Goal: Transaction & Acquisition: Purchase product/service

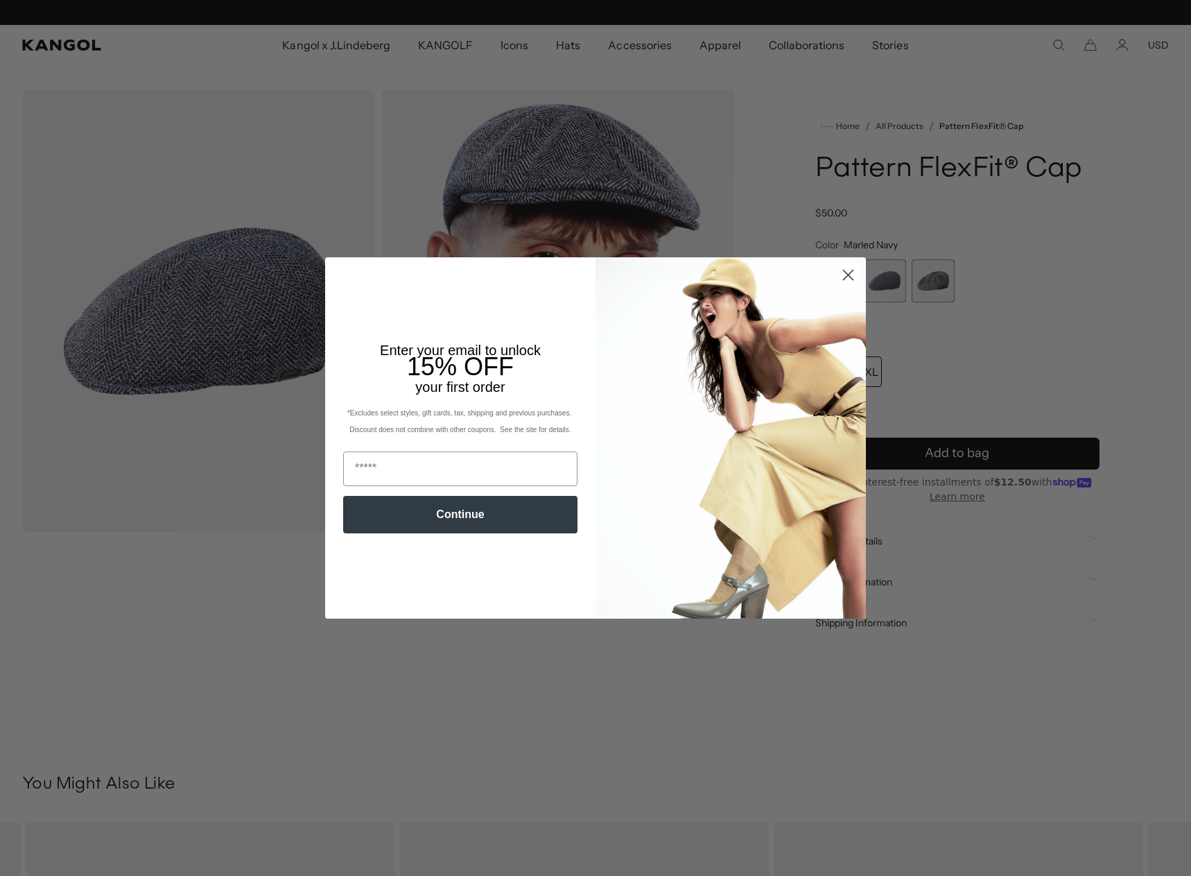
click at [847, 277] on circle "Close dialog" at bounding box center [848, 274] width 23 height 23
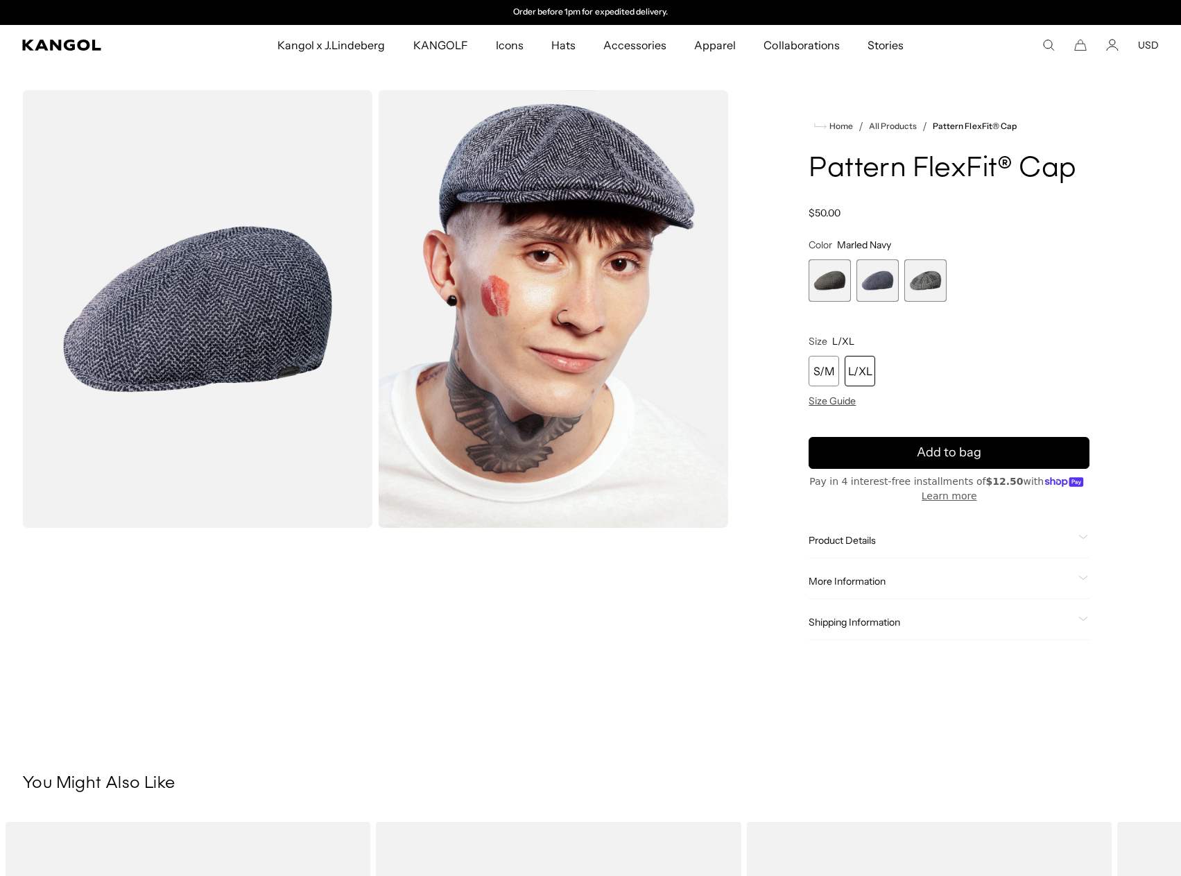
click at [842, 293] on span "1 of 3" at bounding box center [829, 280] width 42 height 42
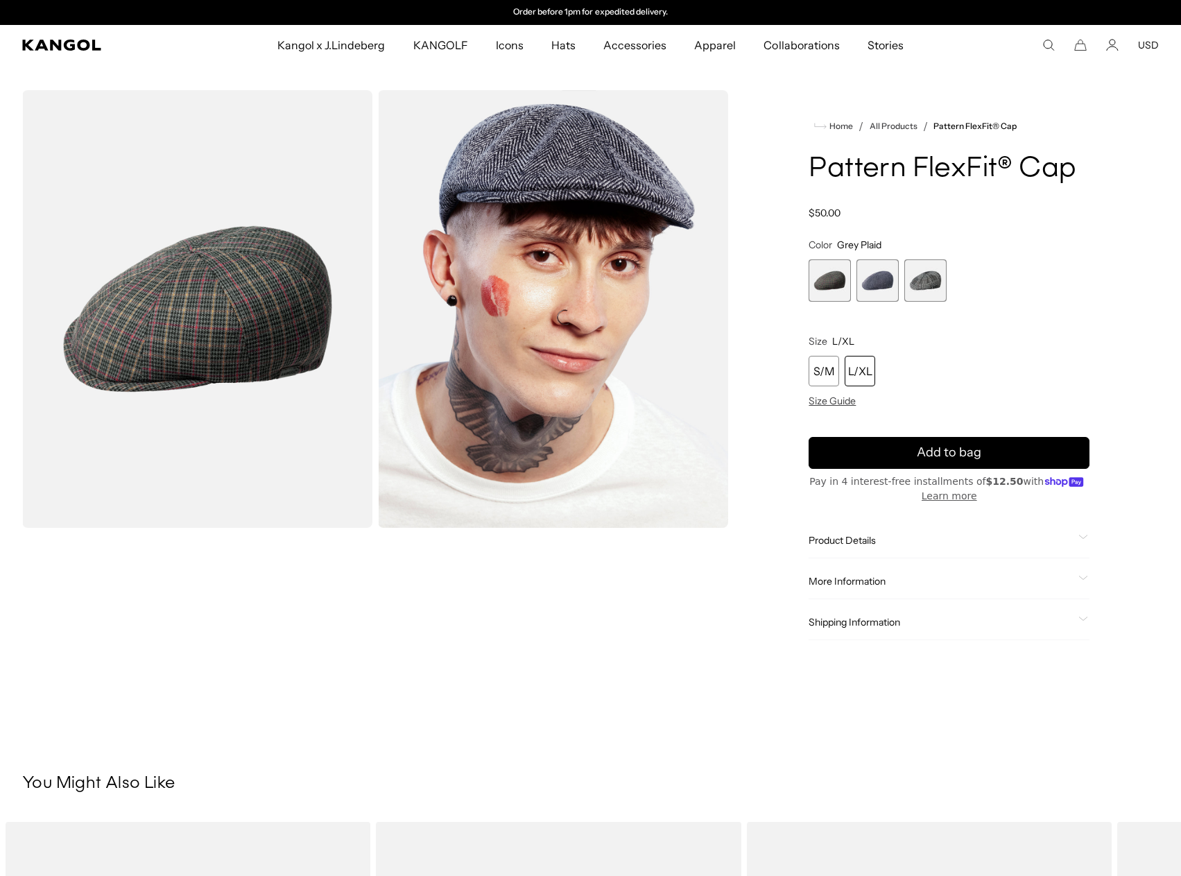
click at [878, 293] on span "2 of 3" at bounding box center [877, 280] width 42 height 42
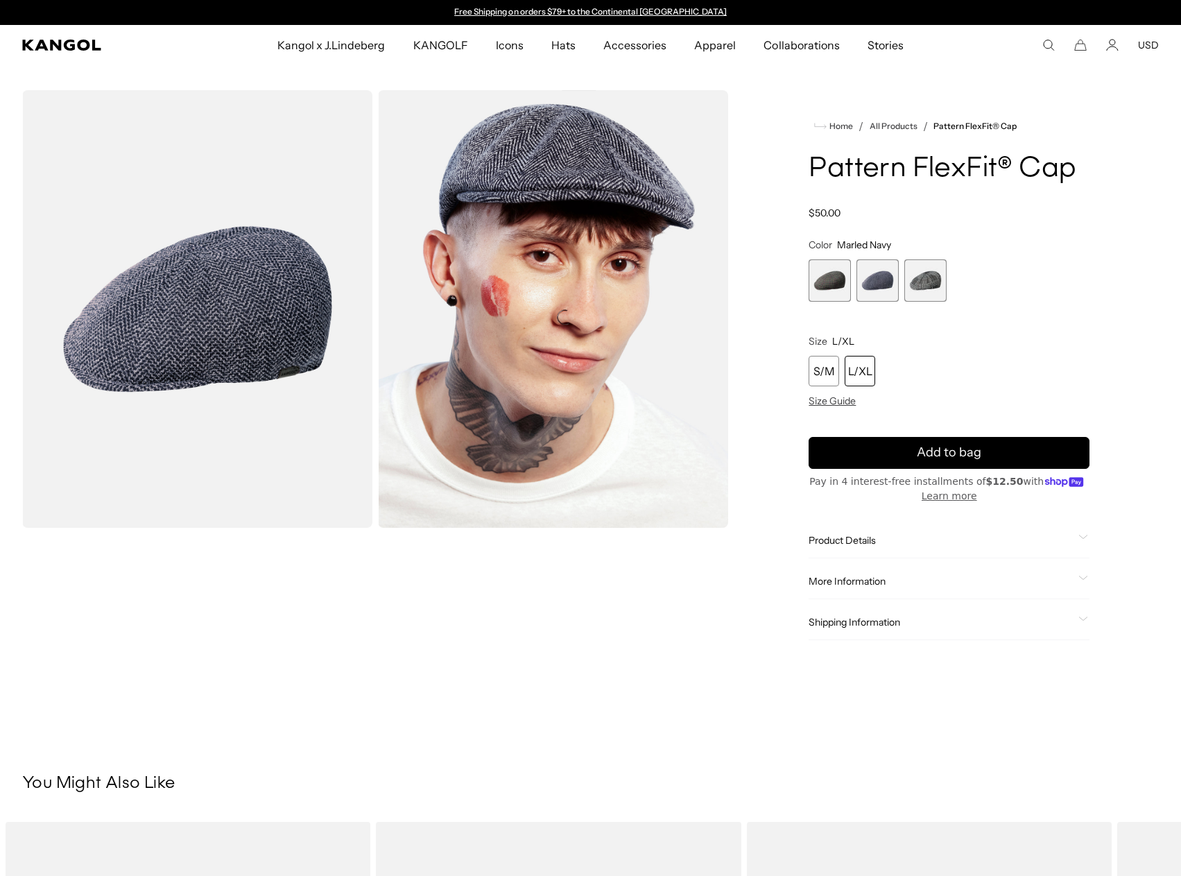
click at [883, 286] on span "2 of 3" at bounding box center [877, 280] width 42 height 42
click at [919, 284] on span "3 of 3" at bounding box center [925, 280] width 42 height 42
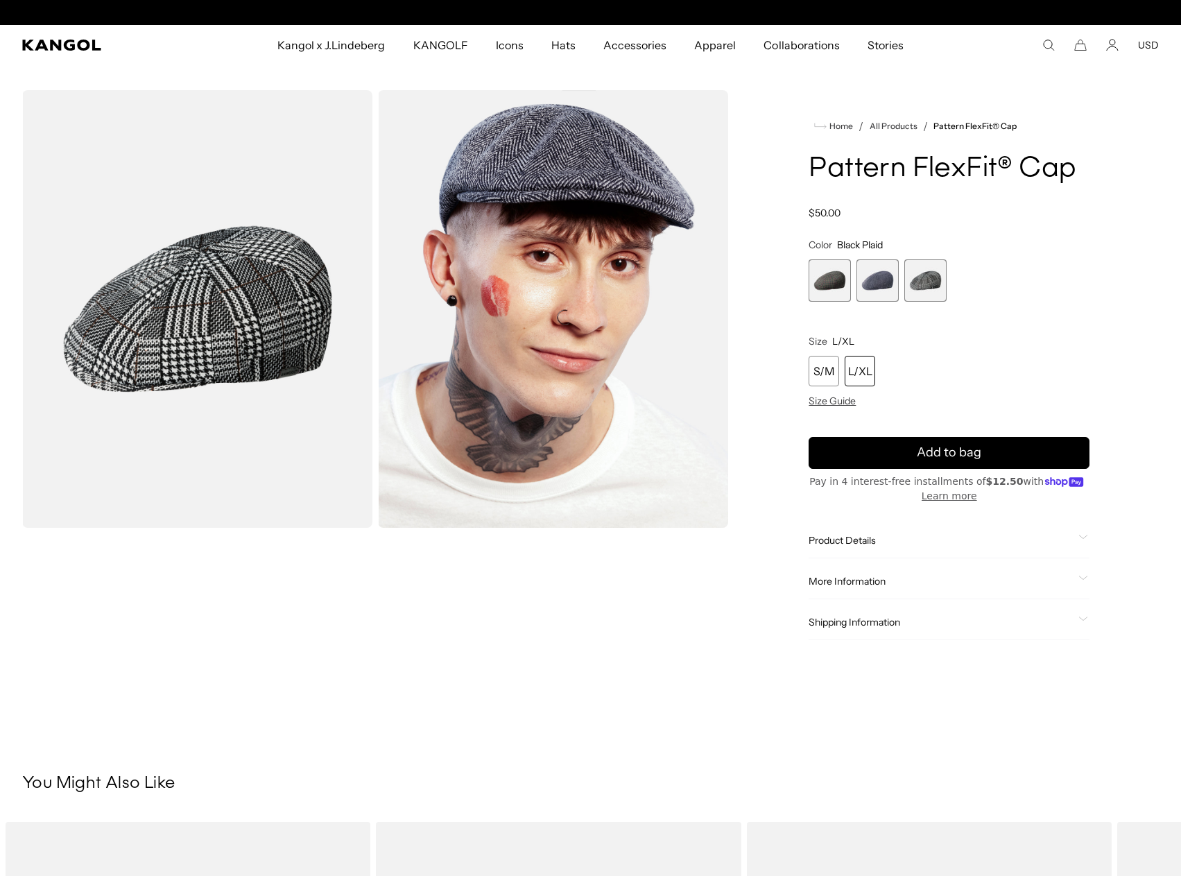
click at [884, 286] on span "2 of 3" at bounding box center [877, 280] width 42 height 42
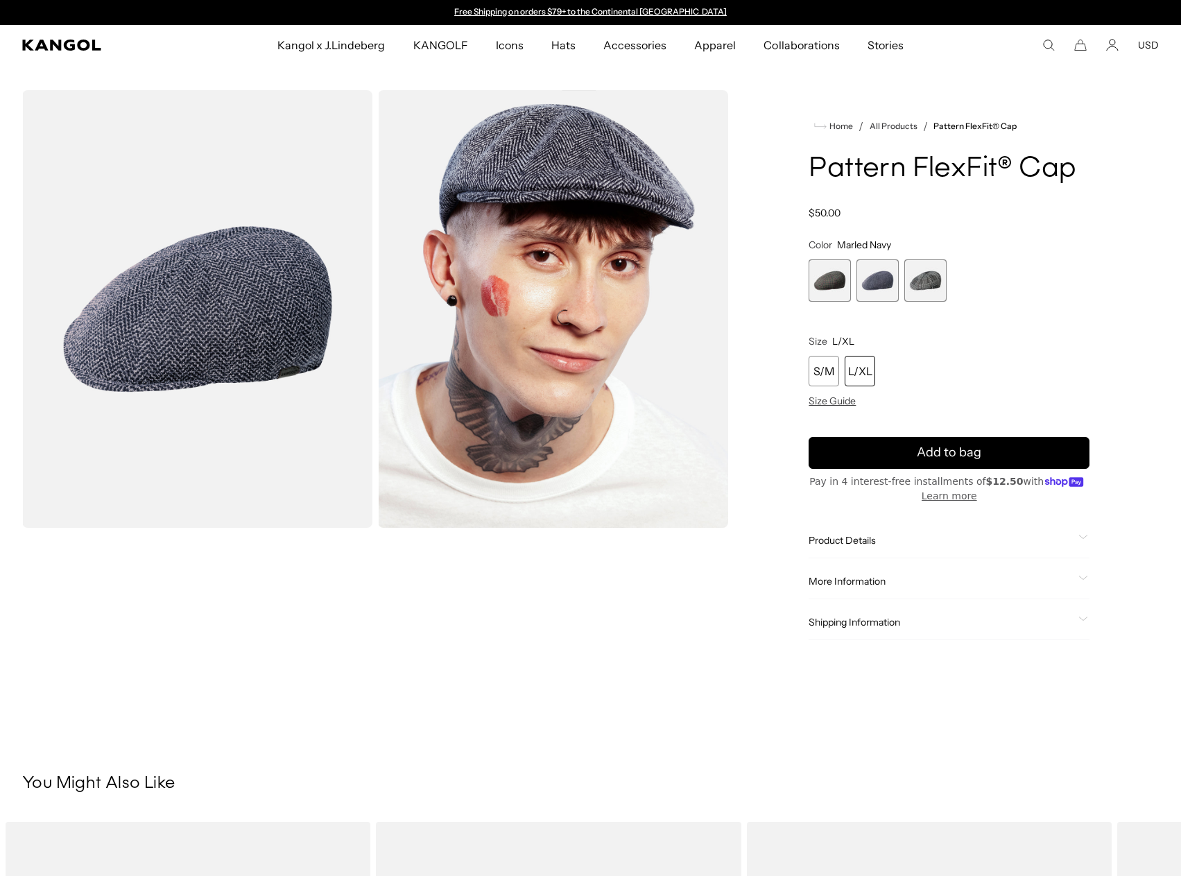
click at [198, 379] on img "Gallery Viewer" at bounding box center [197, 308] width 350 height 437
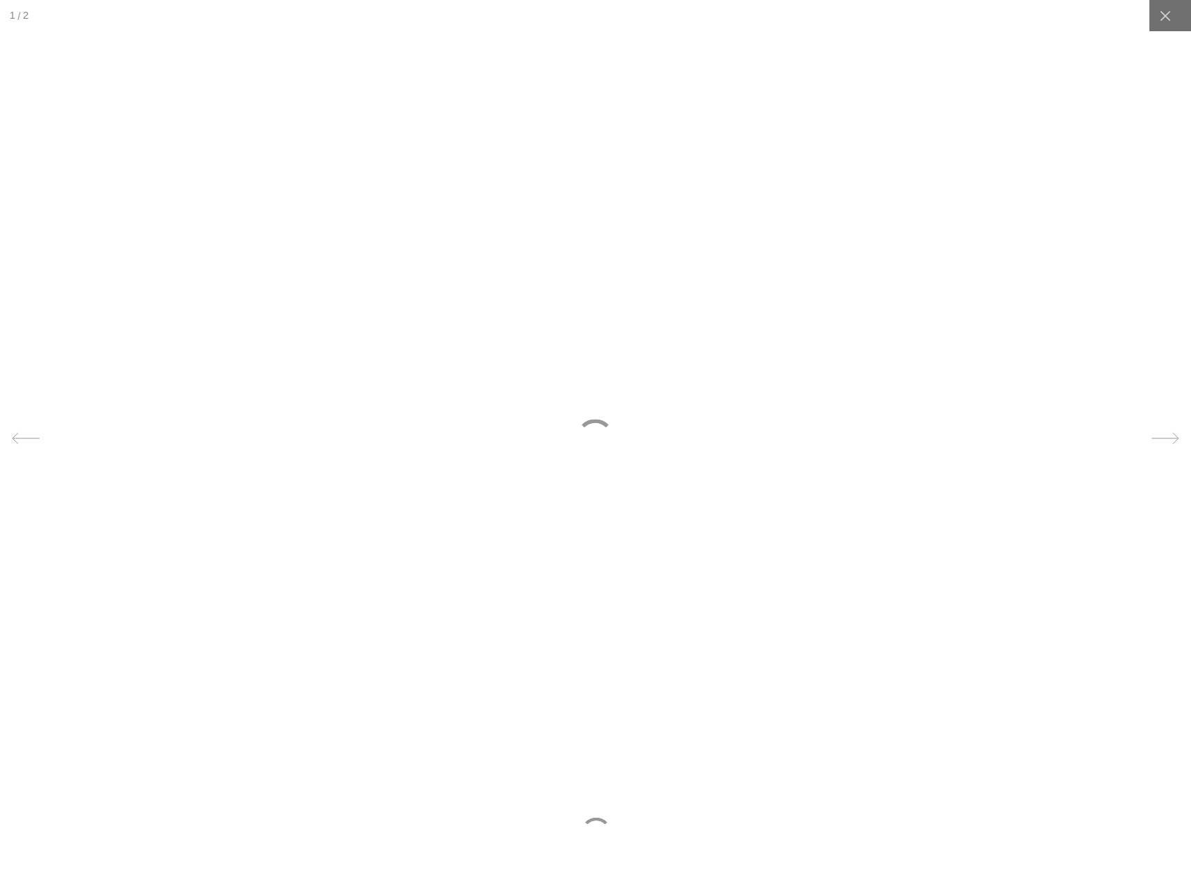
scroll to position [0, 286]
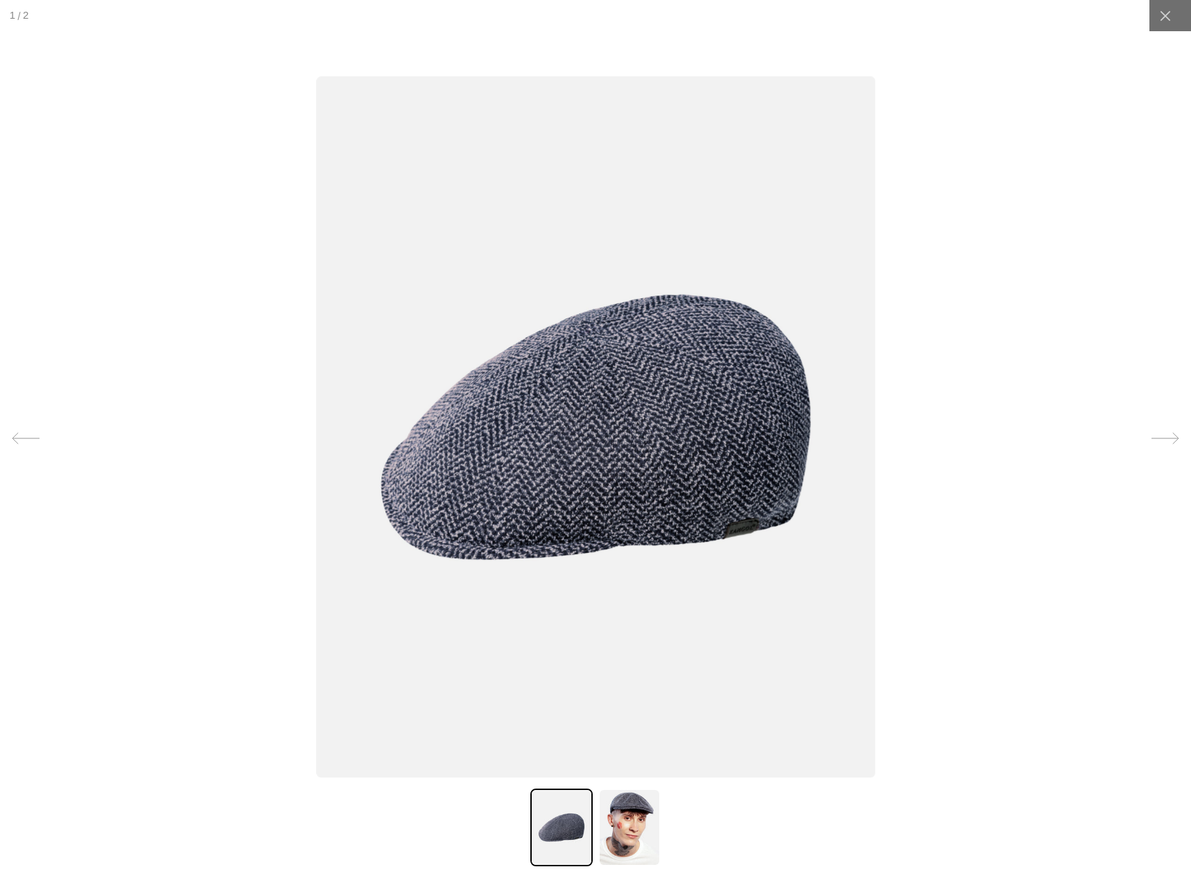
click at [1158, 441] on icon at bounding box center [1166, 438] width 28 height 28
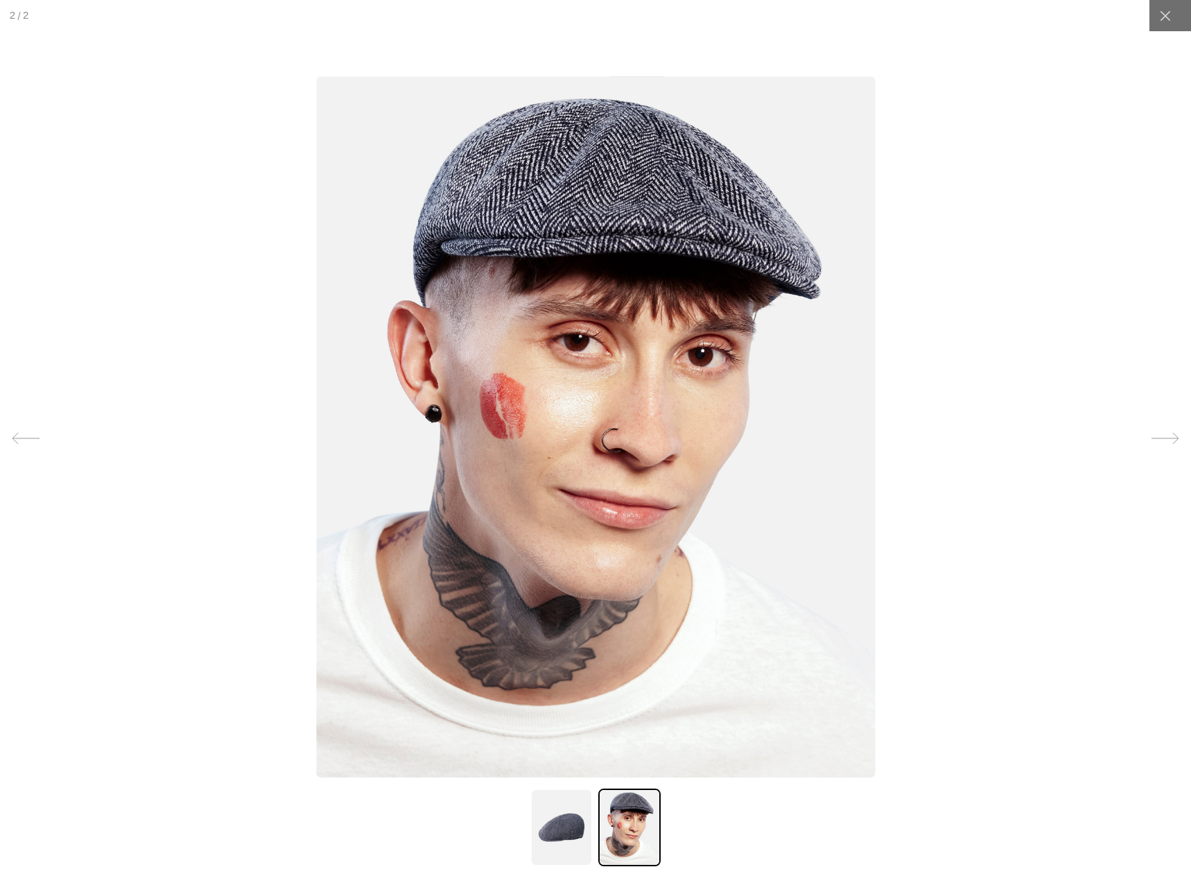
scroll to position [0, 0]
click at [1158, 441] on icon at bounding box center [1166, 438] width 28 height 28
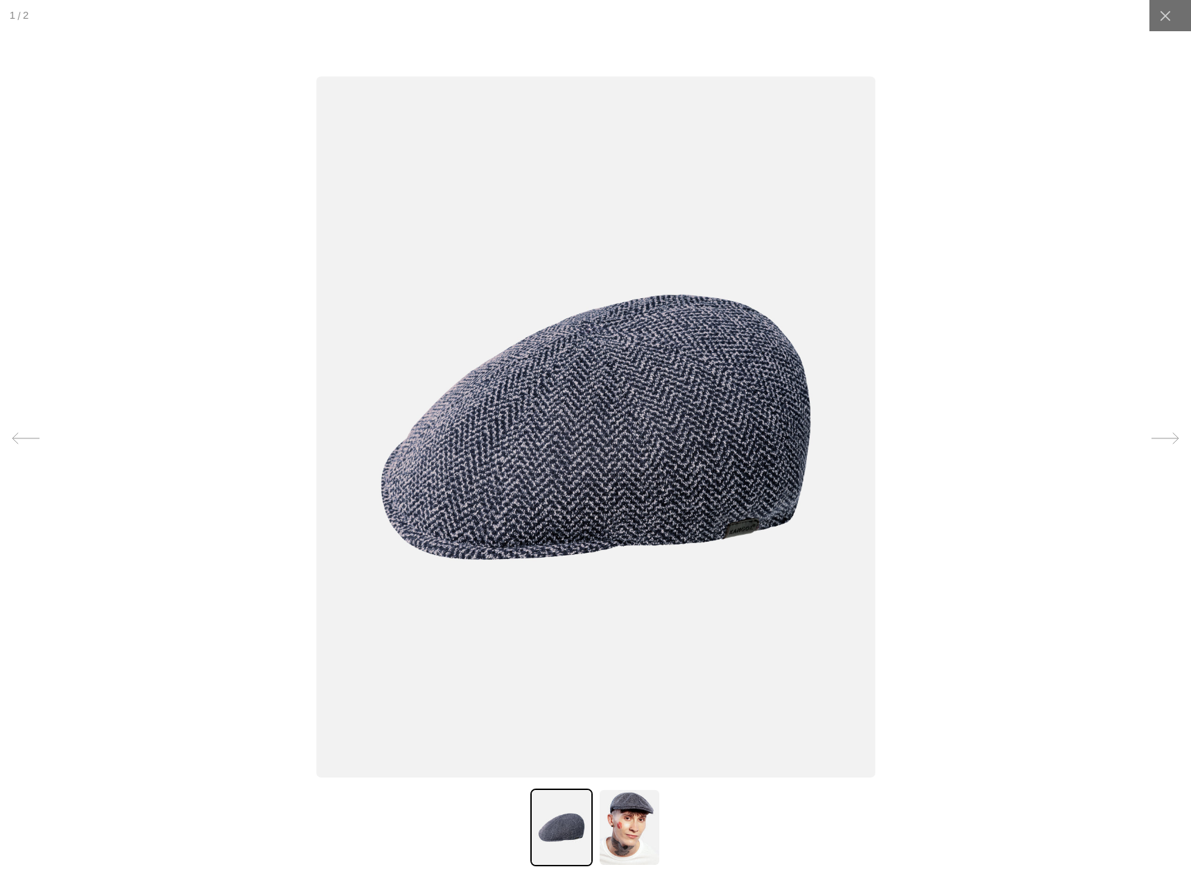
scroll to position [0, 286]
click at [1158, 441] on icon at bounding box center [1166, 438] width 28 height 28
click at [636, 832] on img at bounding box center [629, 827] width 62 height 78
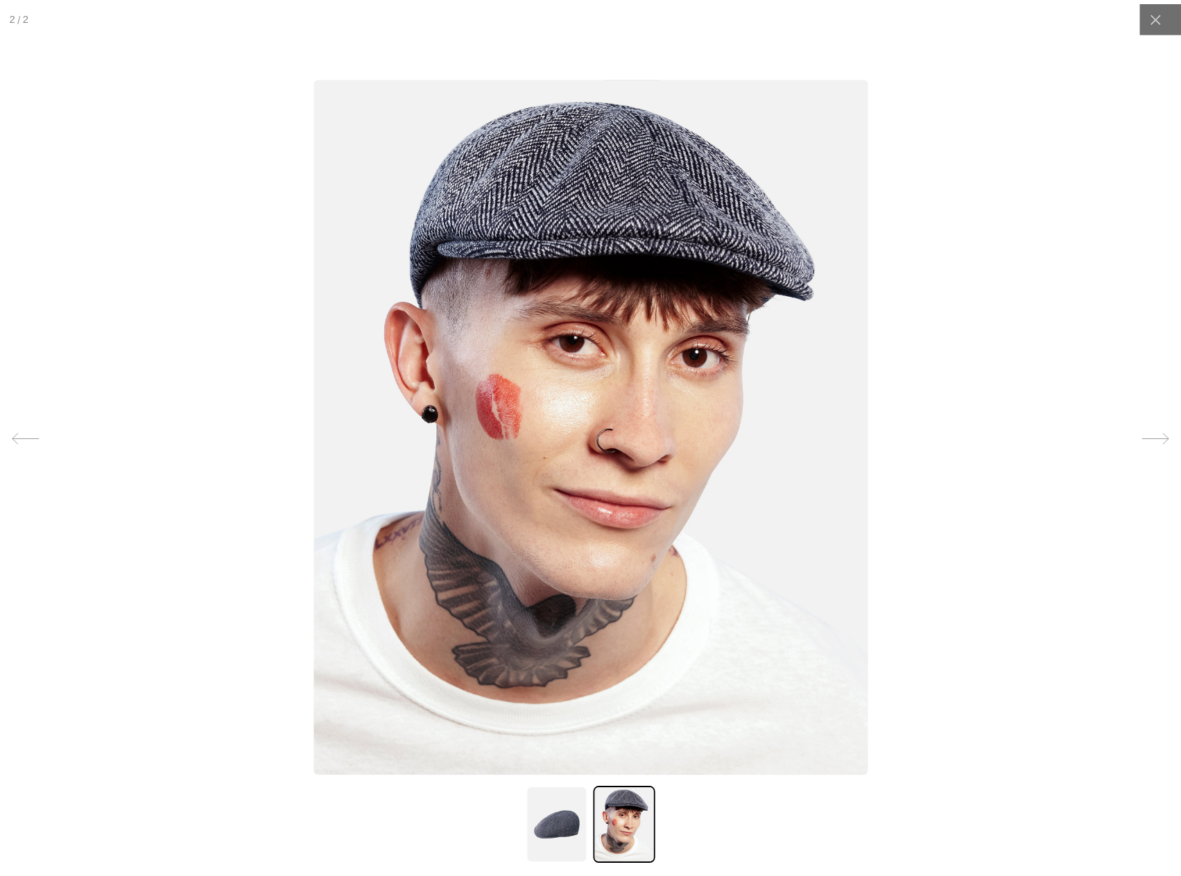
scroll to position [0, 0]
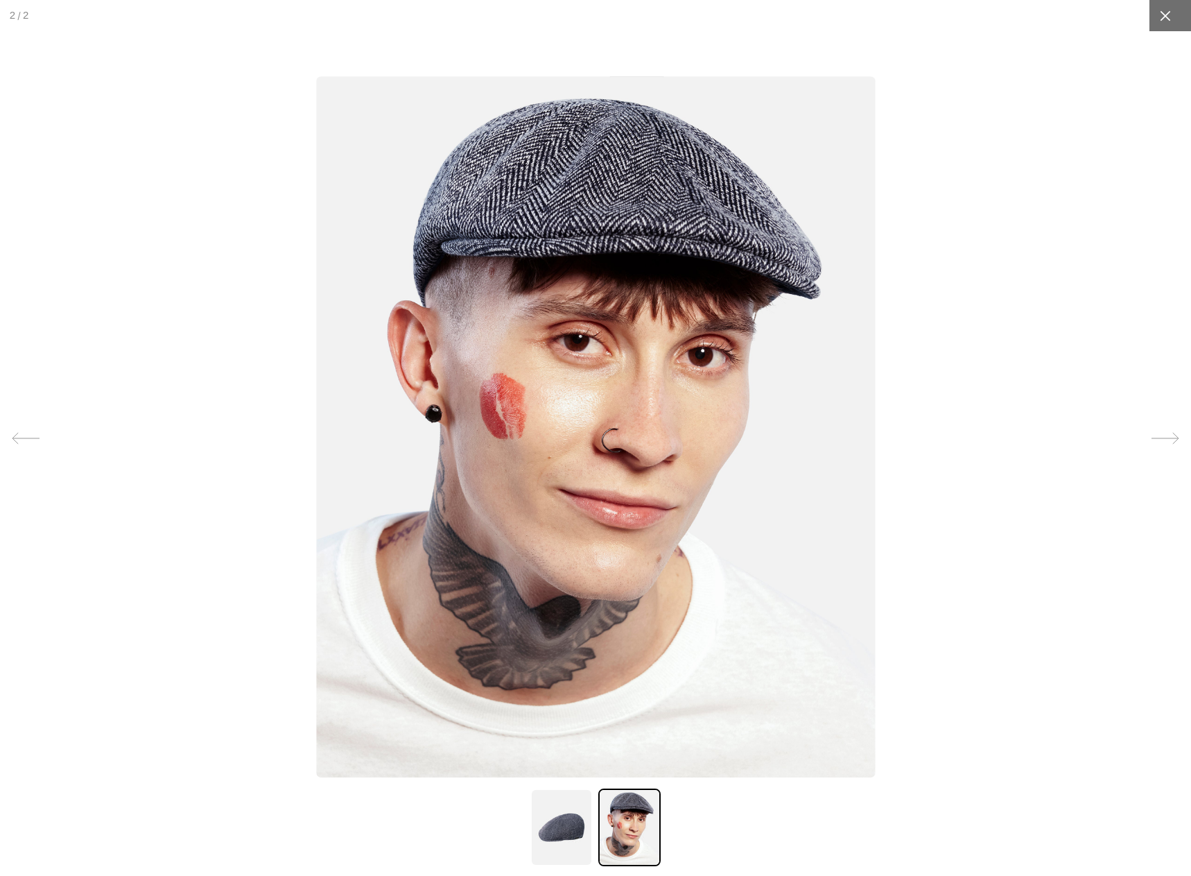
click at [1165, 15] on div at bounding box center [1164, 15] width 31 height 31
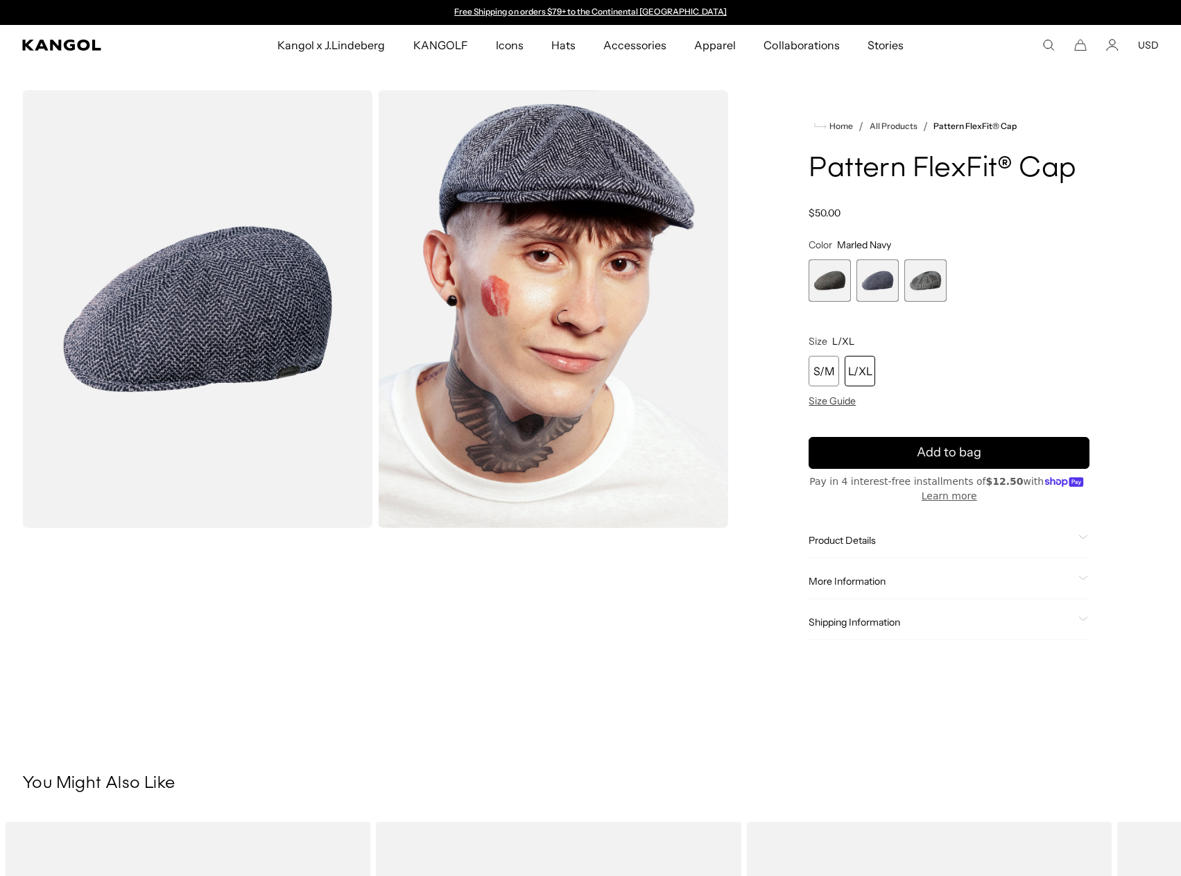
click at [926, 284] on span "3 of 3" at bounding box center [925, 280] width 42 height 42
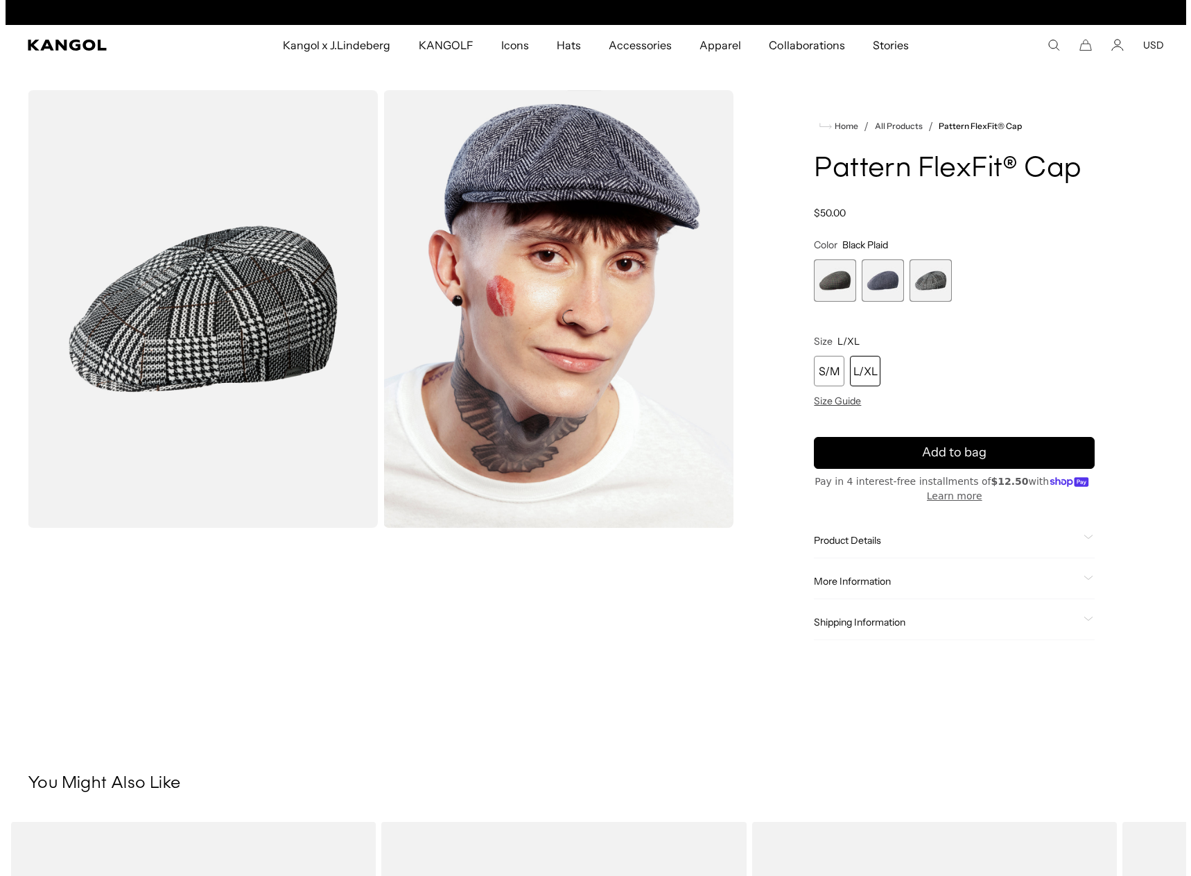
scroll to position [0, 286]
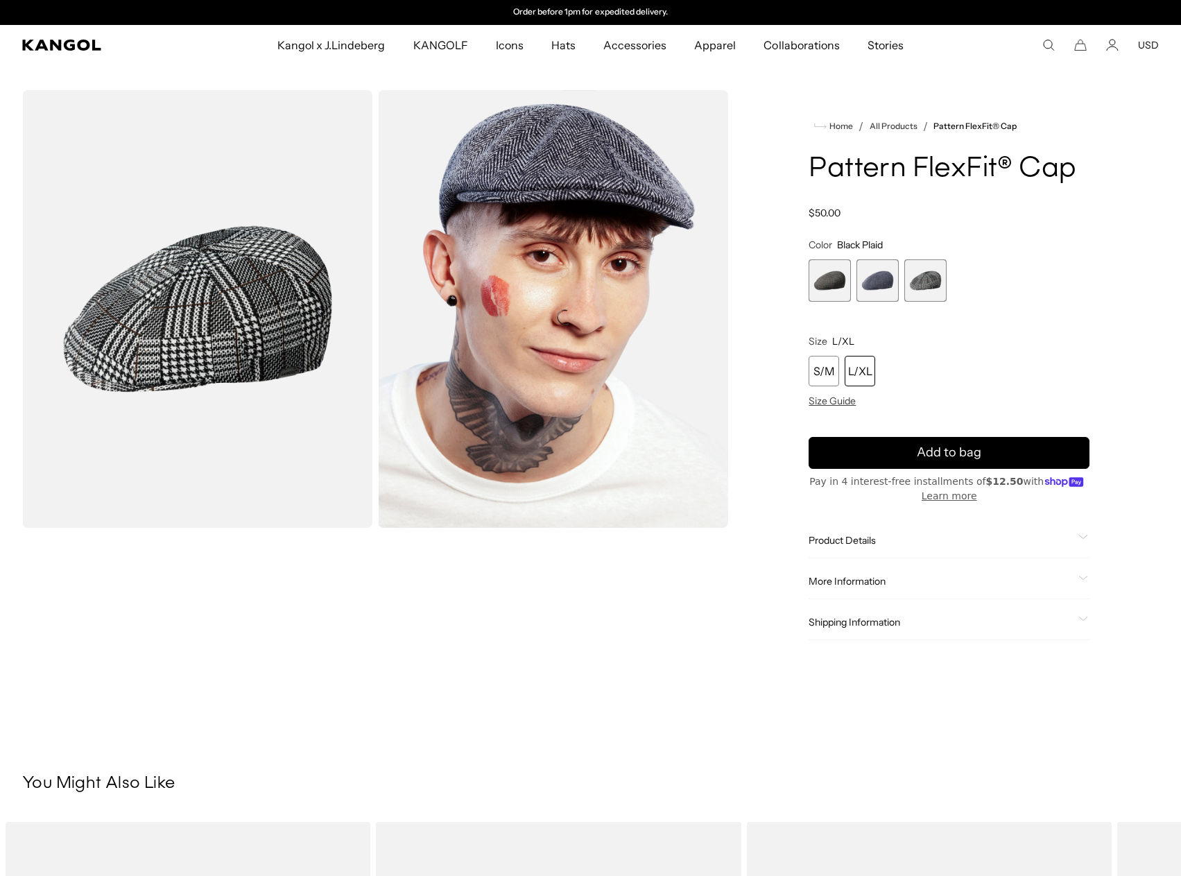
click at [276, 376] on img "Gallery Viewer" at bounding box center [197, 308] width 350 height 437
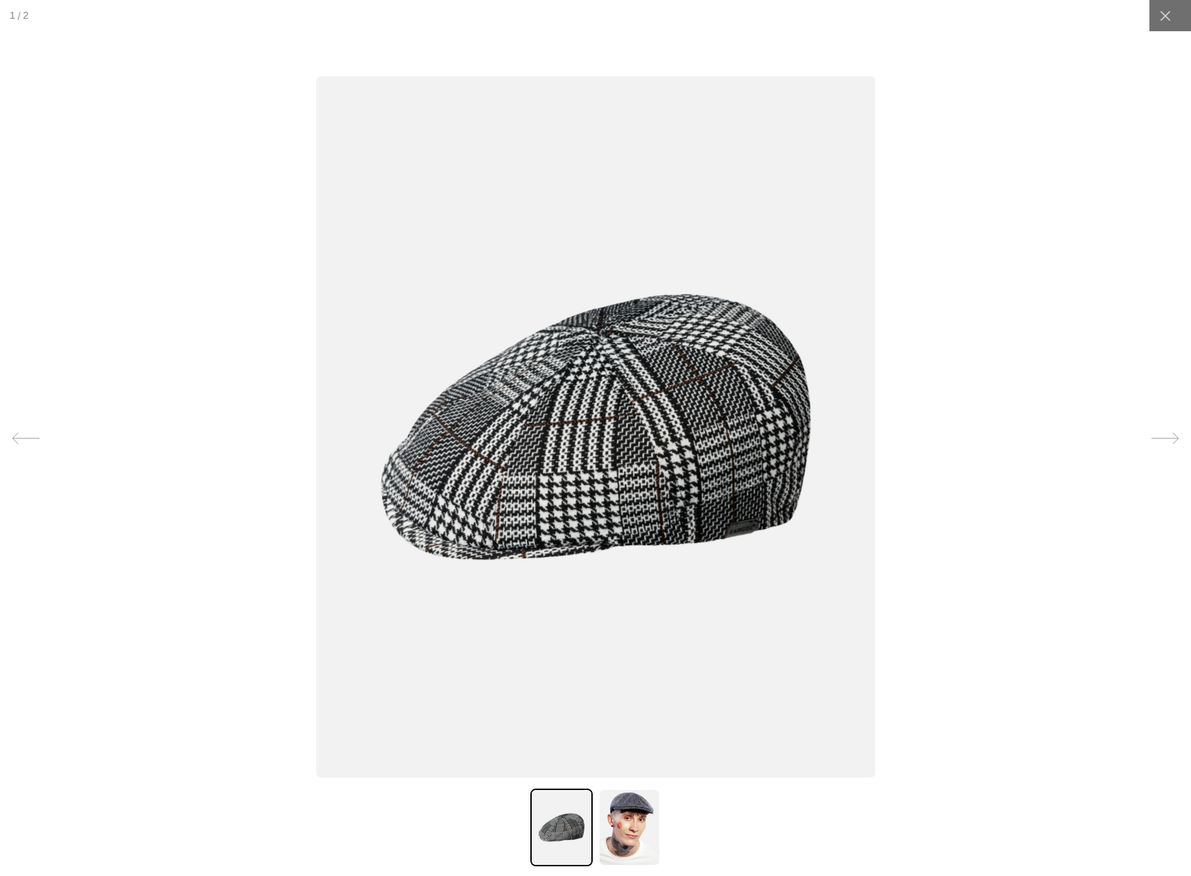
click at [788, 416] on img at bounding box center [595, 426] width 559 height 701
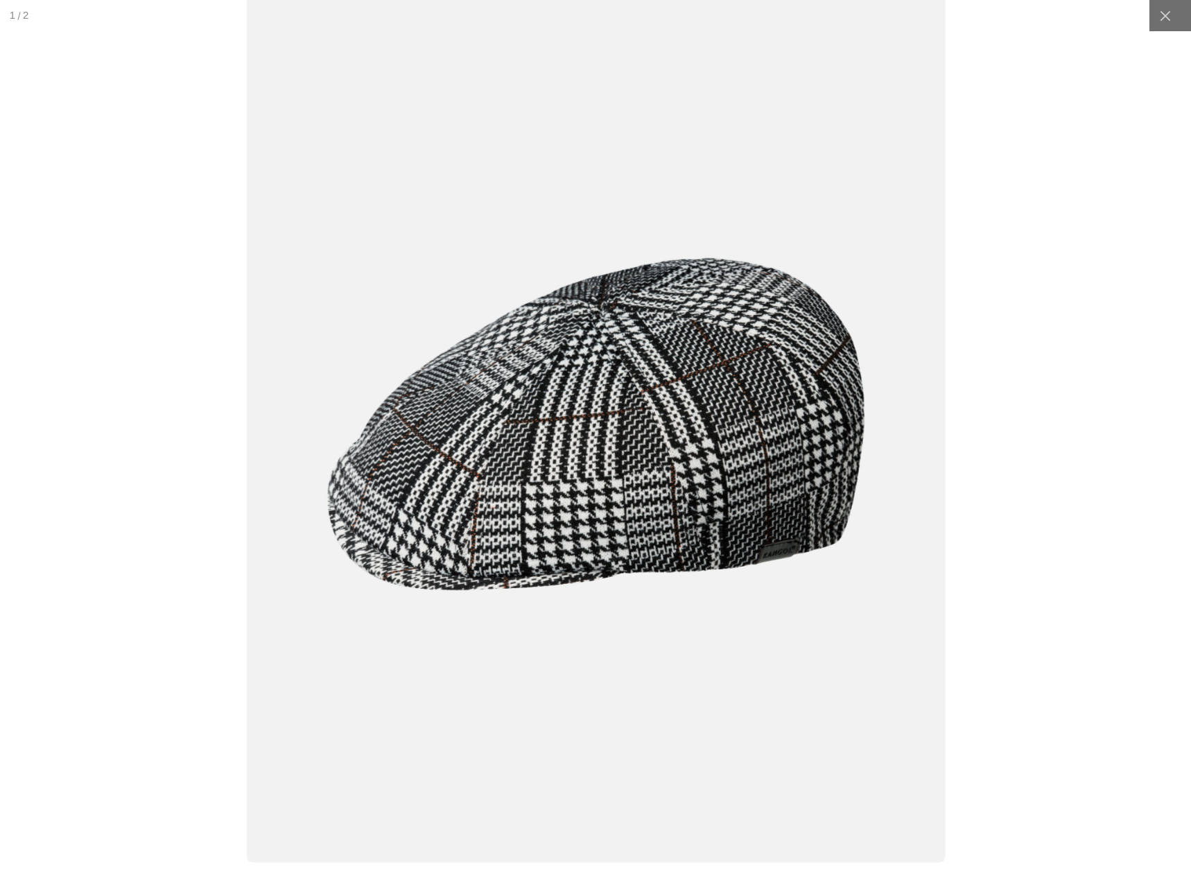
click at [773, 435] on img at bounding box center [595, 424] width 699 height 876
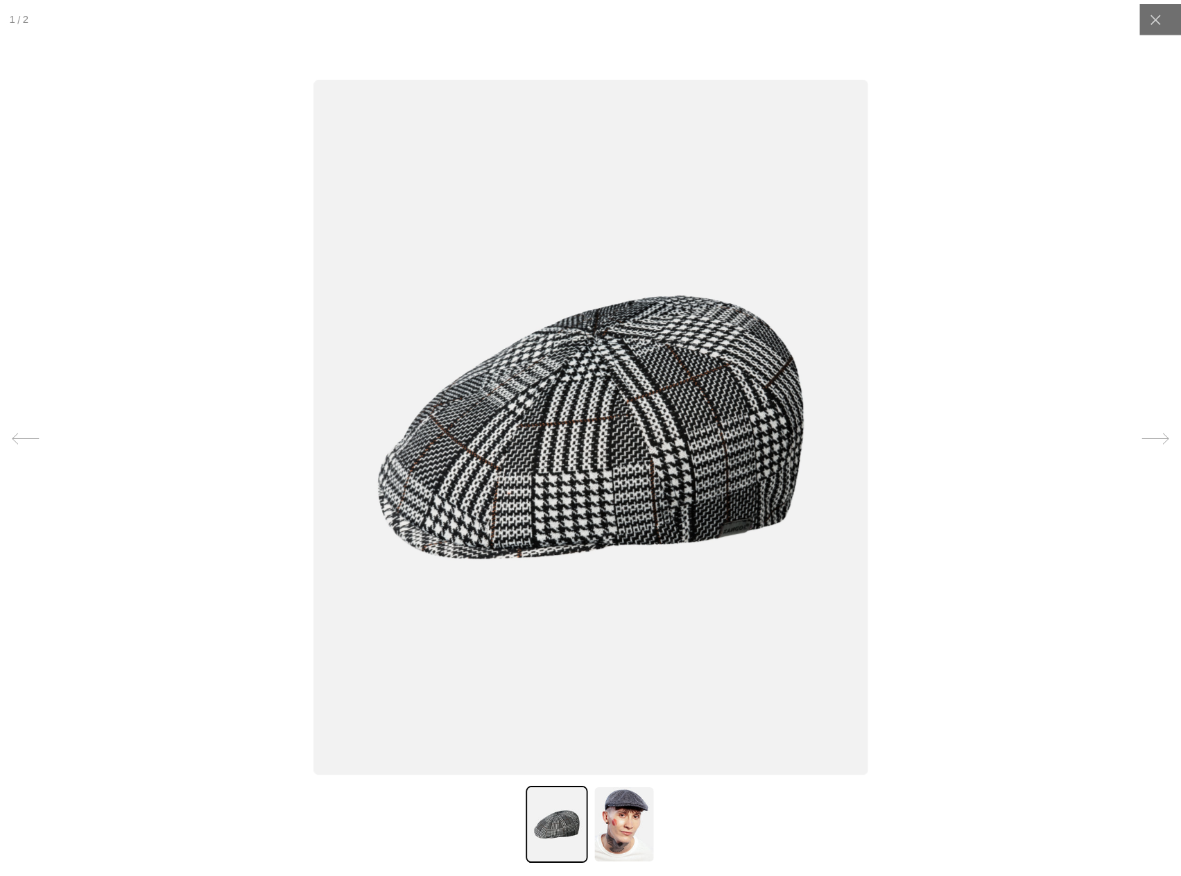
scroll to position [0, 0]
click at [622, 824] on img at bounding box center [629, 827] width 62 height 78
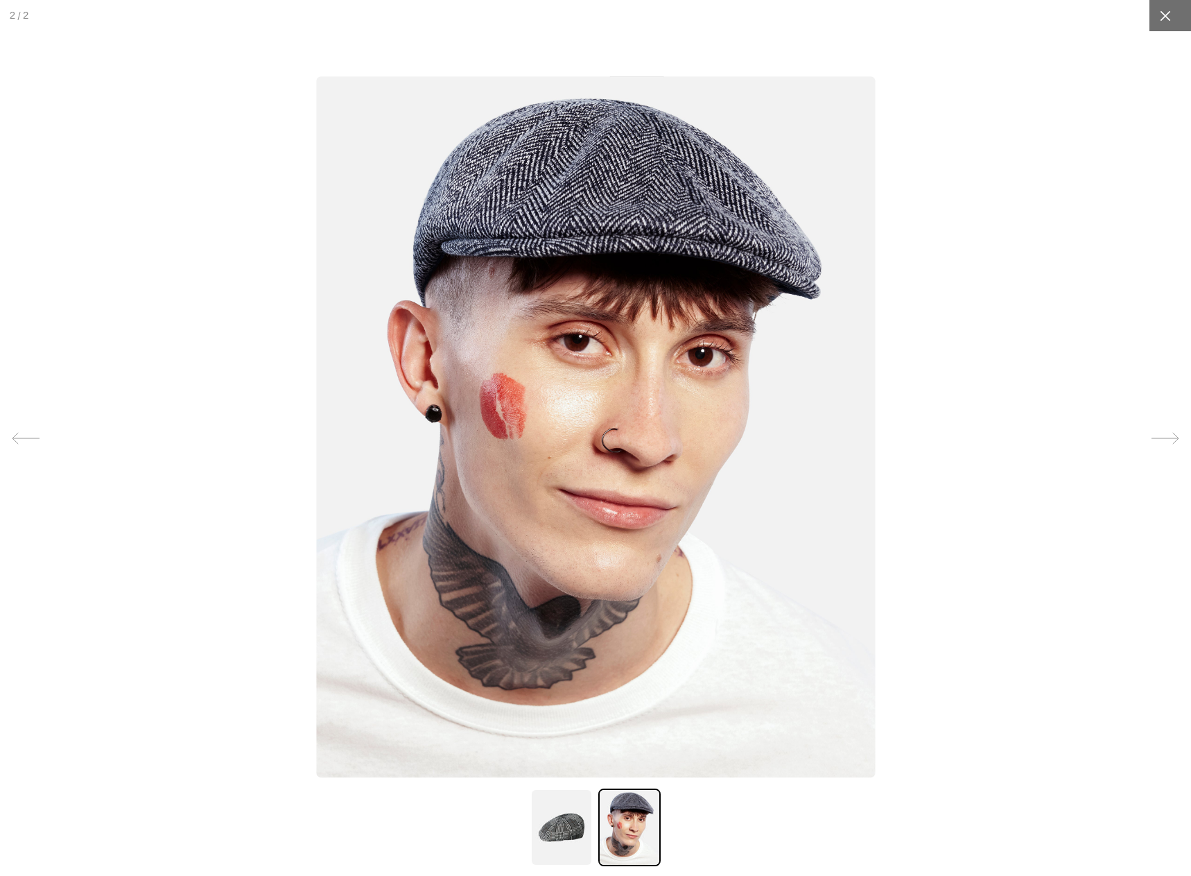
click at [1158, 15] on icon at bounding box center [1165, 16] width 14 height 14
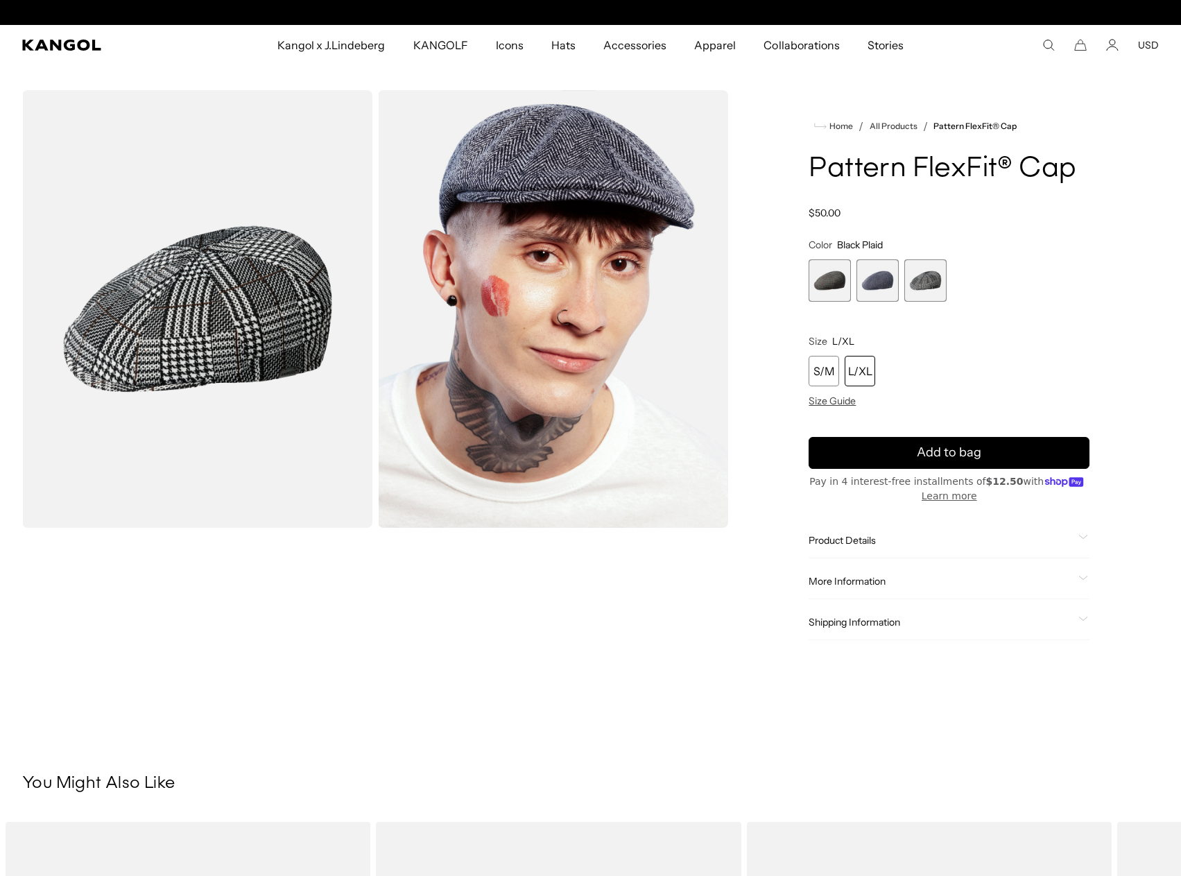
scroll to position [0, 286]
click at [877, 539] on span "Product Details" at bounding box center [940, 540] width 264 height 12
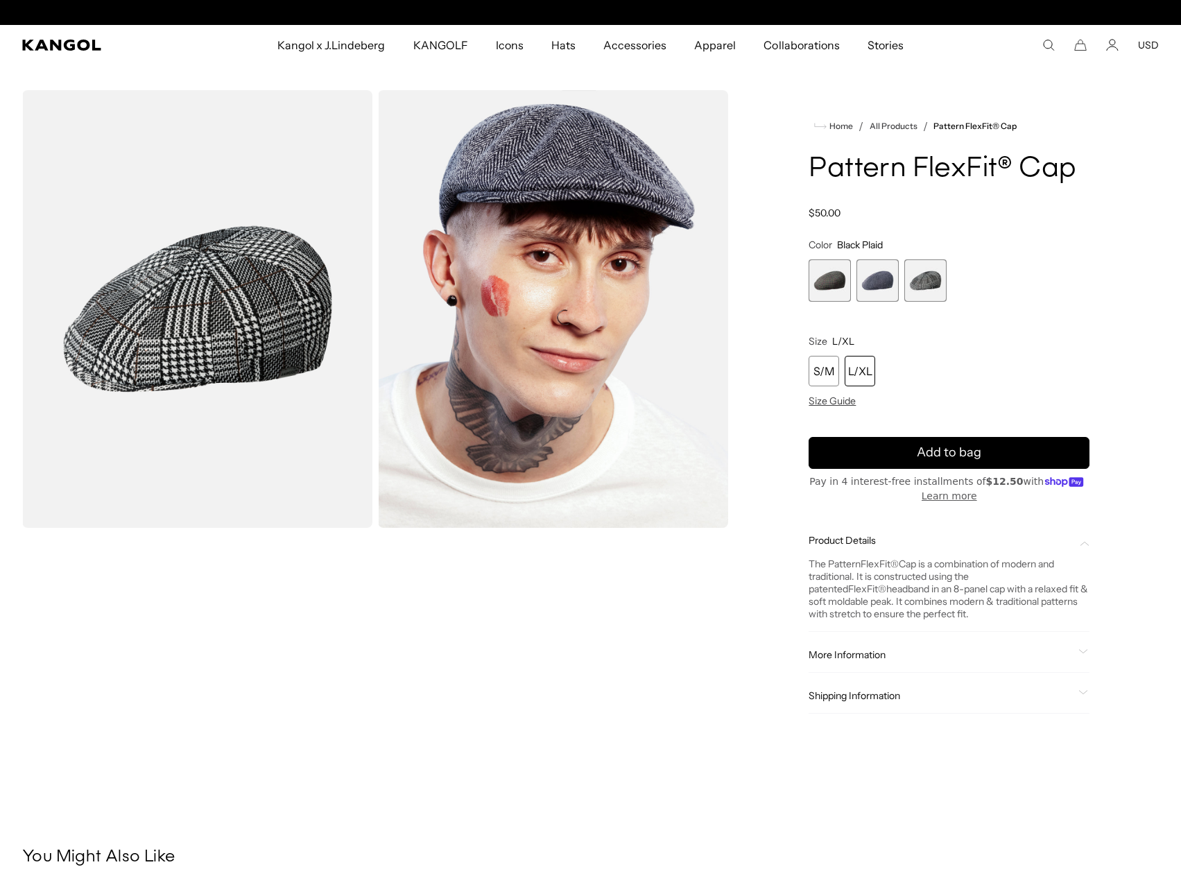
scroll to position [0, 0]
click at [871, 654] on span "More Information" at bounding box center [940, 654] width 264 height 12
click at [830, 659] on span "More Information" at bounding box center [940, 654] width 264 height 12
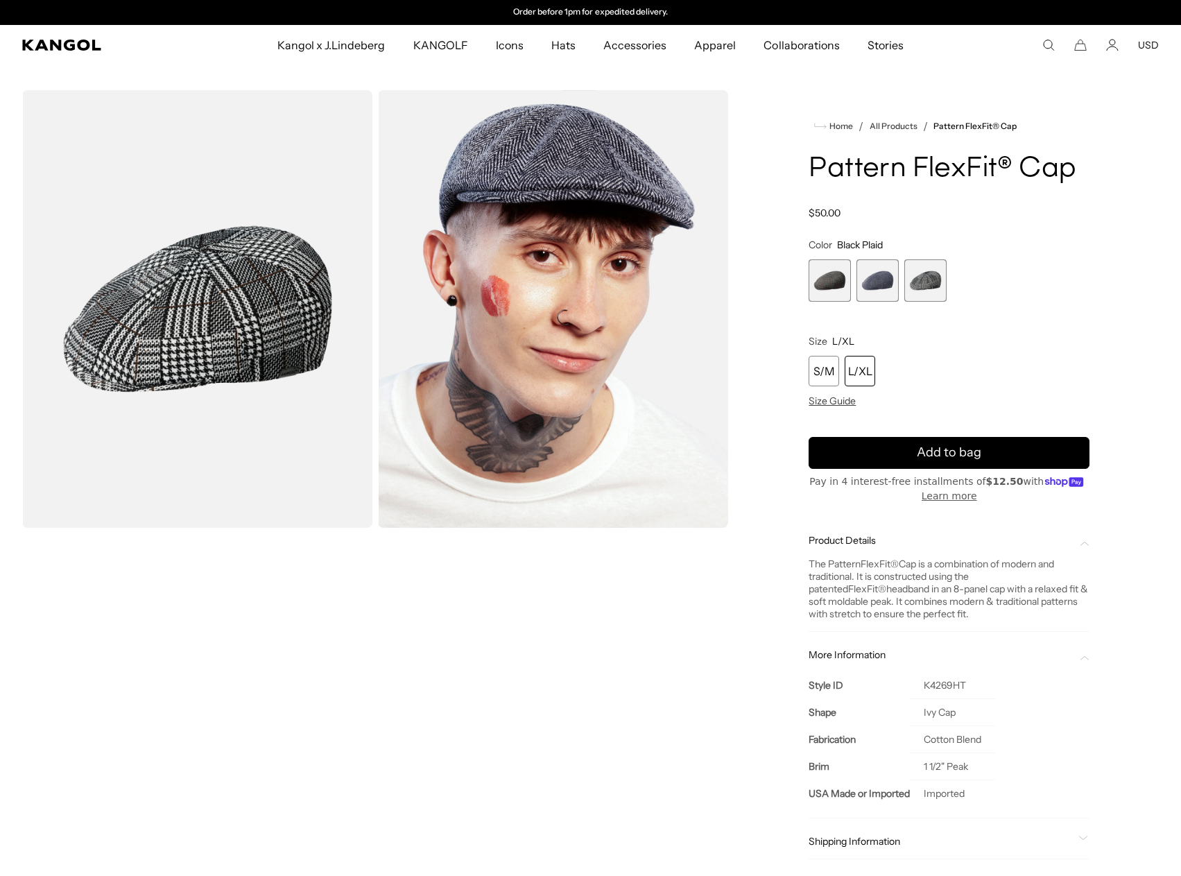
click at [861, 839] on span "Shipping Information" at bounding box center [940, 841] width 264 height 12
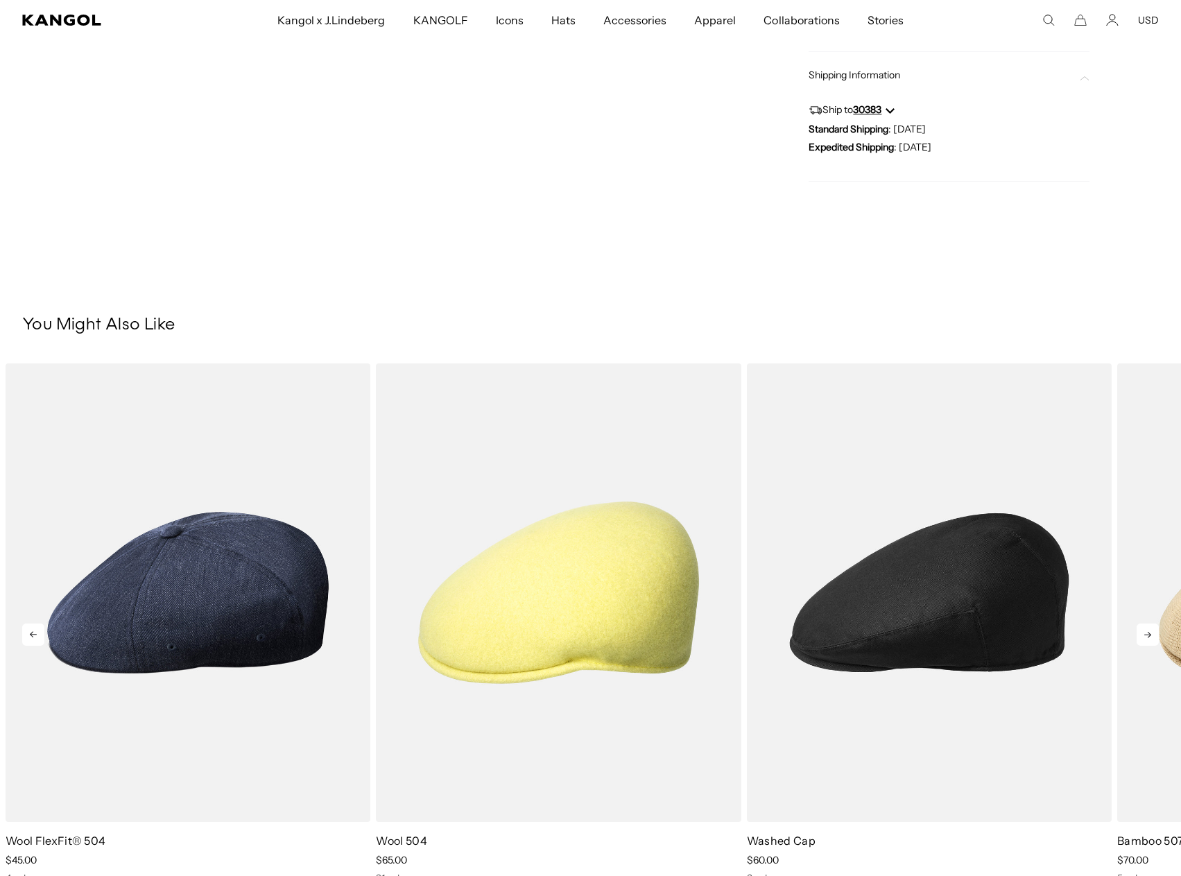
click at [1142, 634] on icon at bounding box center [1147, 634] width 22 height 22
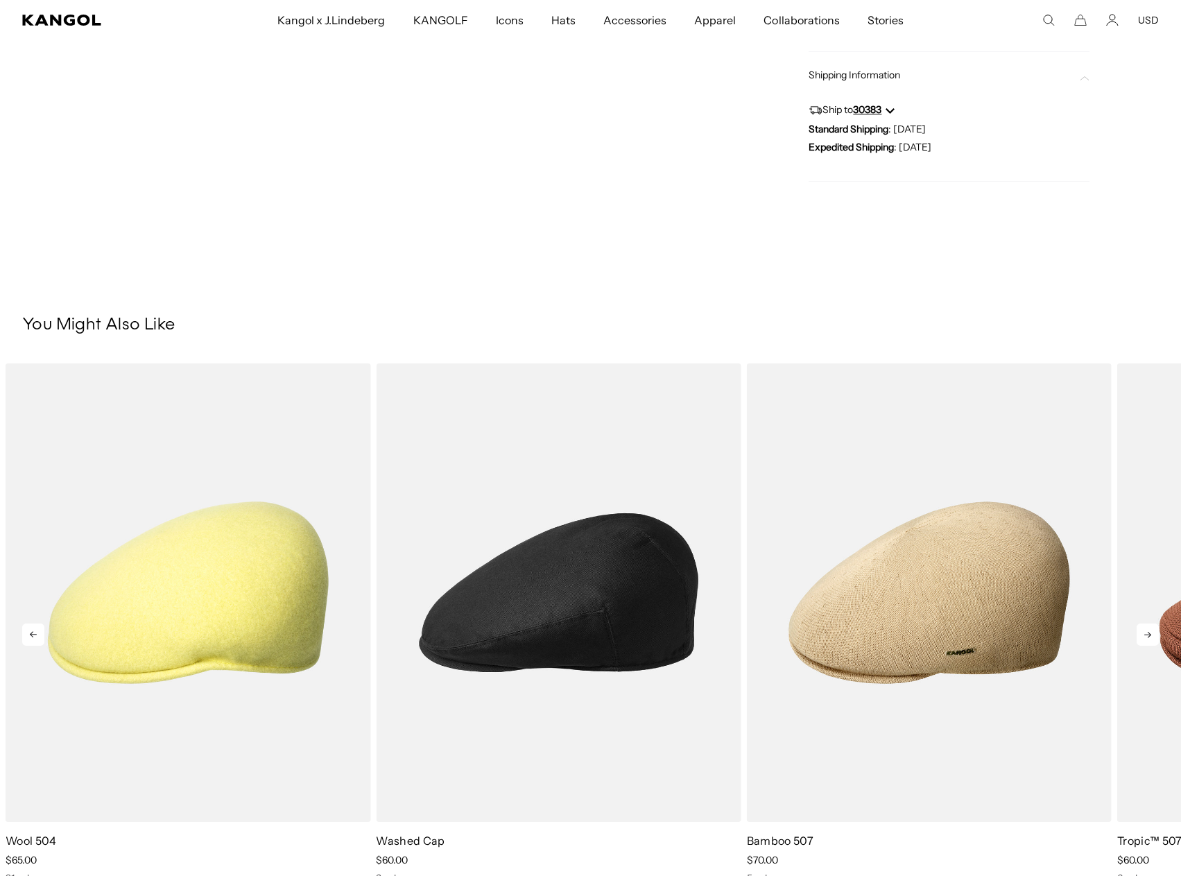
click at [1142, 634] on icon at bounding box center [1147, 634] width 22 height 22
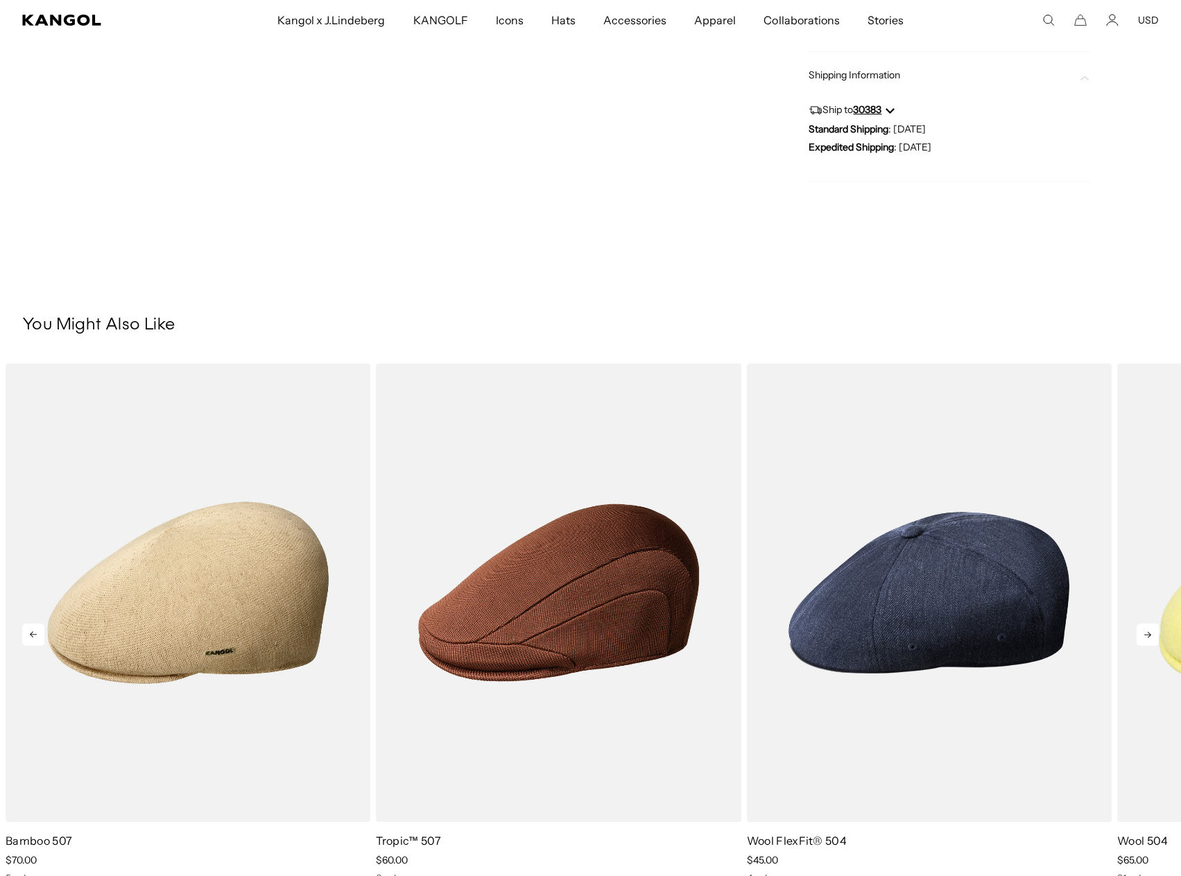
click at [1142, 634] on icon at bounding box center [1147, 634] width 22 height 22
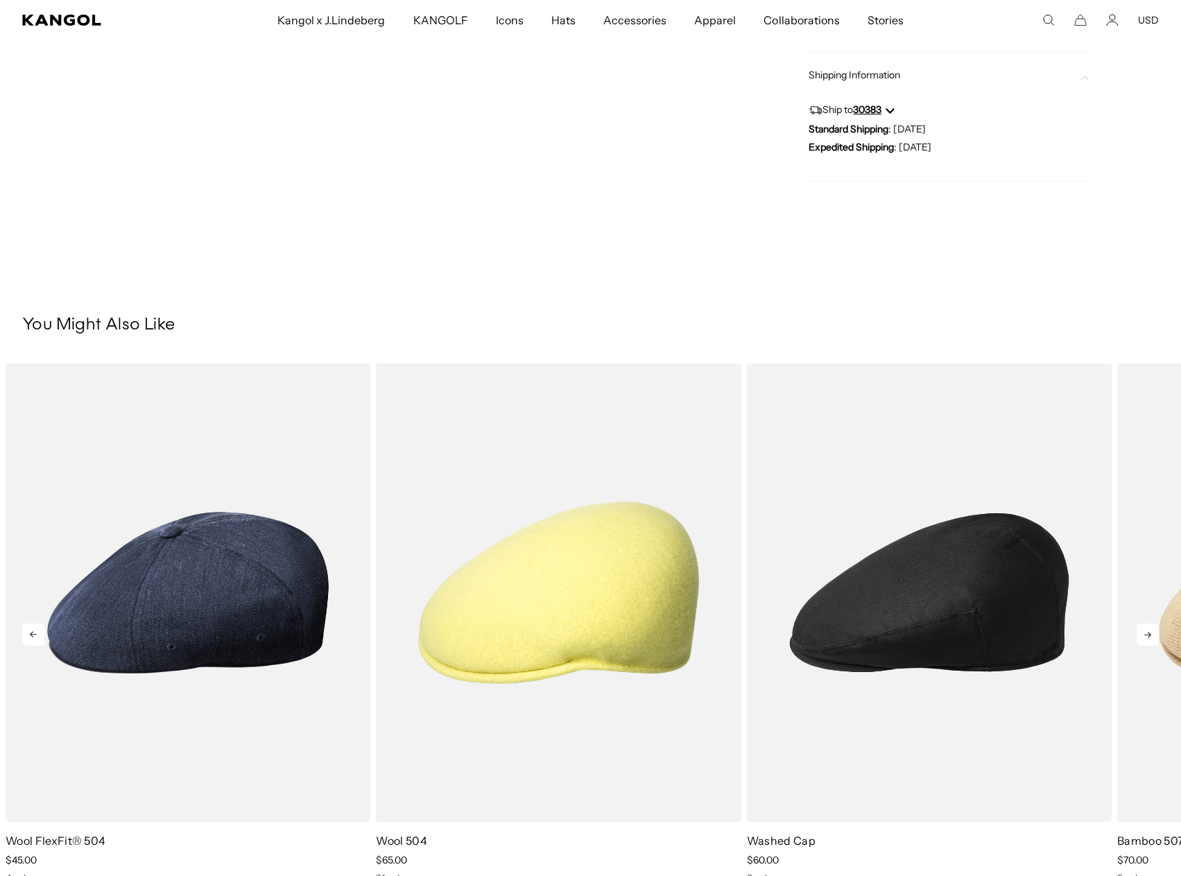
scroll to position [0, 0]
click at [1142, 634] on icon at bounding box center [1147, 634] width 22 height 22
